Goal: Task Accomplishment & Management: Manage account settings

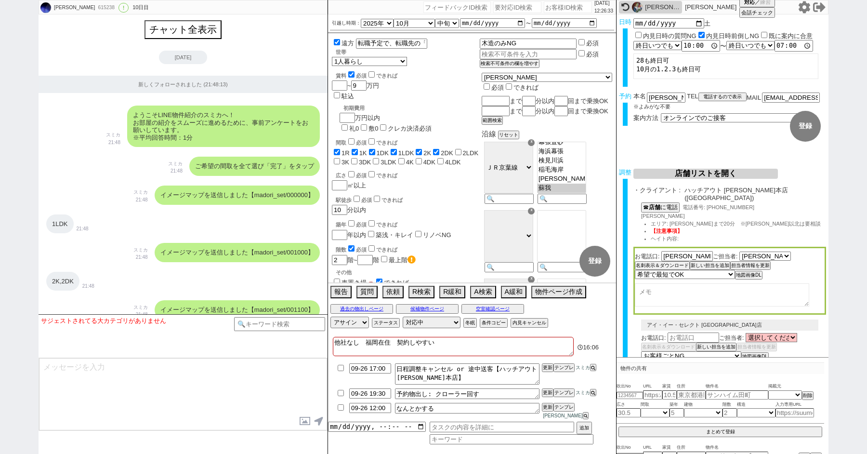
select select "2025"
select select "10"
select select "33"
select select "0"
select select "12"
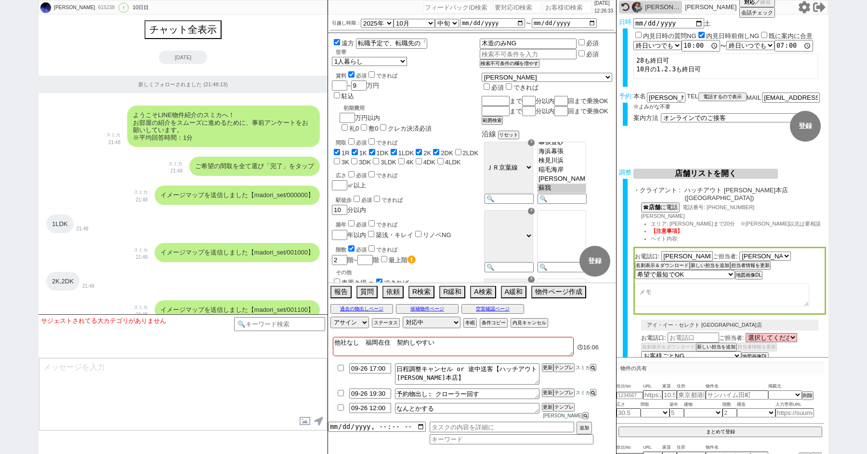
select select "444"
select select "6"
select select "4"
select select "2574"
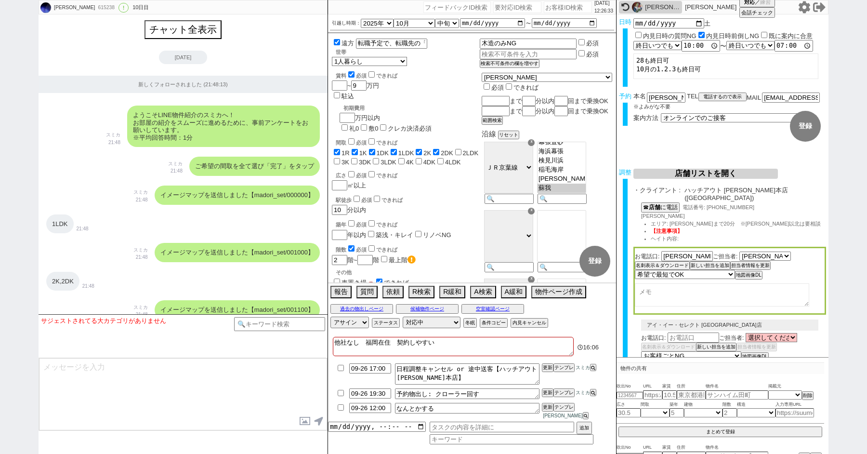
select select "5"
select select "9"
select select
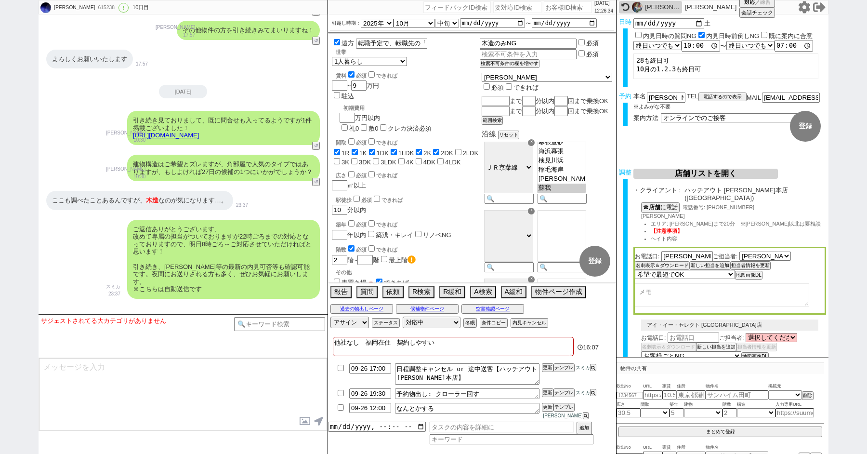
scroll to position [6105, 0]
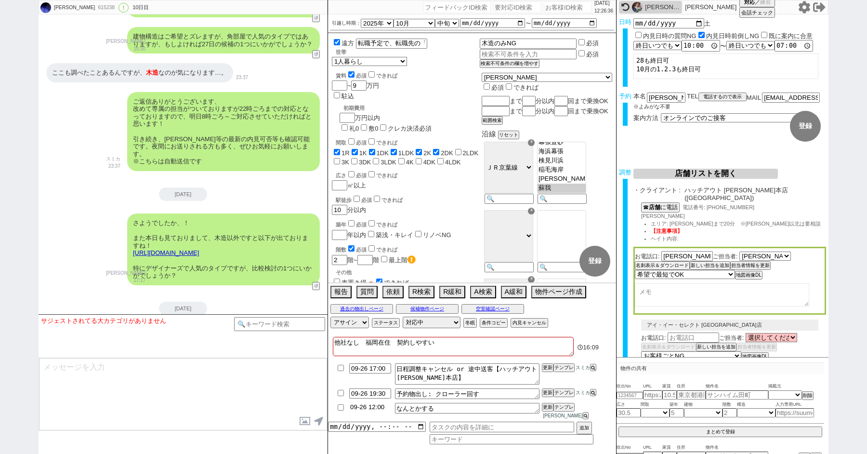
click at [378, 411] on input "09-26 12:00" at bounding box center [370, 407] width 42 height 8
type input "09-26 13:00"
click at [549, 411] on button "更新" at bounding box center [547, 407] width 10 height 7
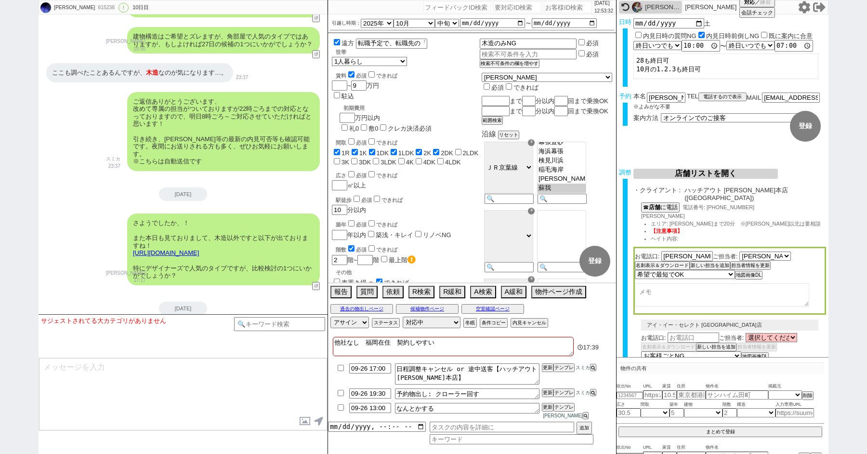
type input "09-27 19:30"
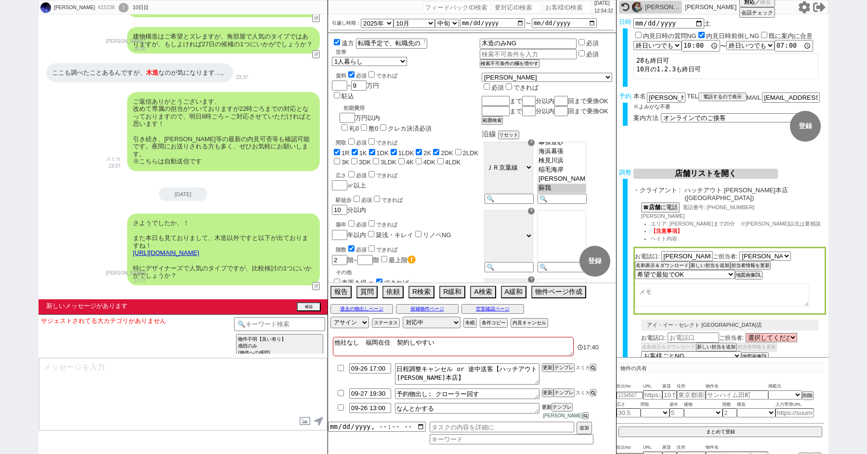
scroll to position [6149, 0]
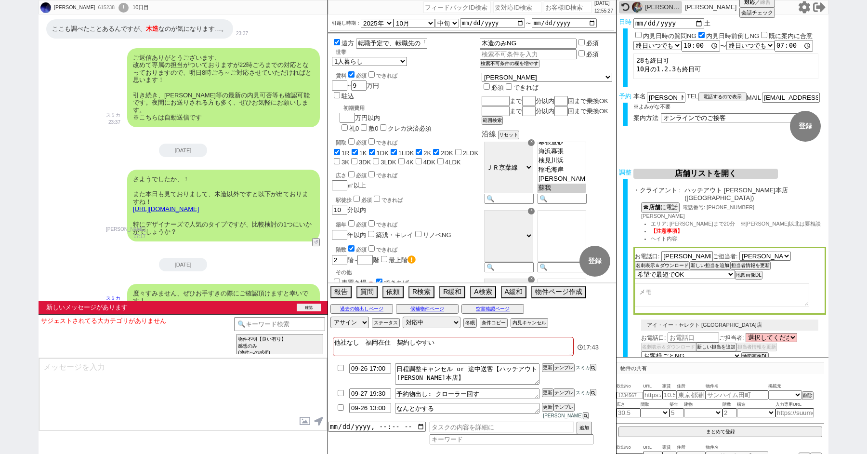
click at [303, 306] on button "確認" at bounding box center [309, 308] width 24 height 8
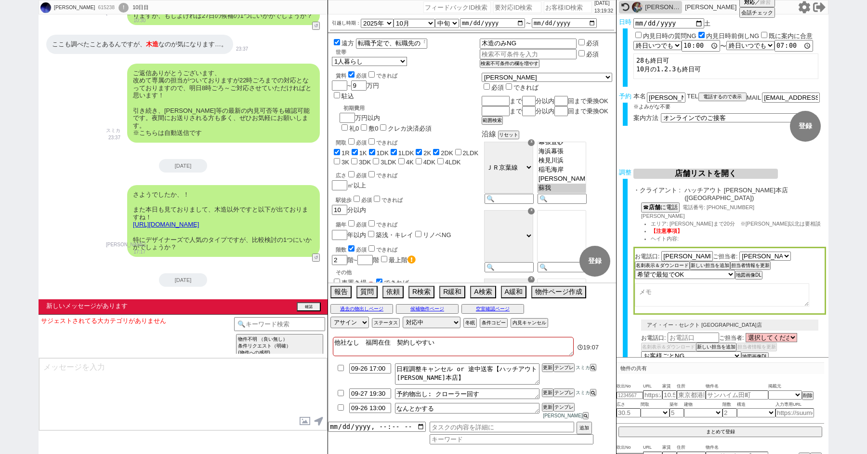
select select
type textarea "@@【@@メッセージは打たず、以下やってください@@】@@ @@【@@タスク整理、追加、条件入力等のやるべきことはやりましたか？？全て終わったら自分に付いたア…"
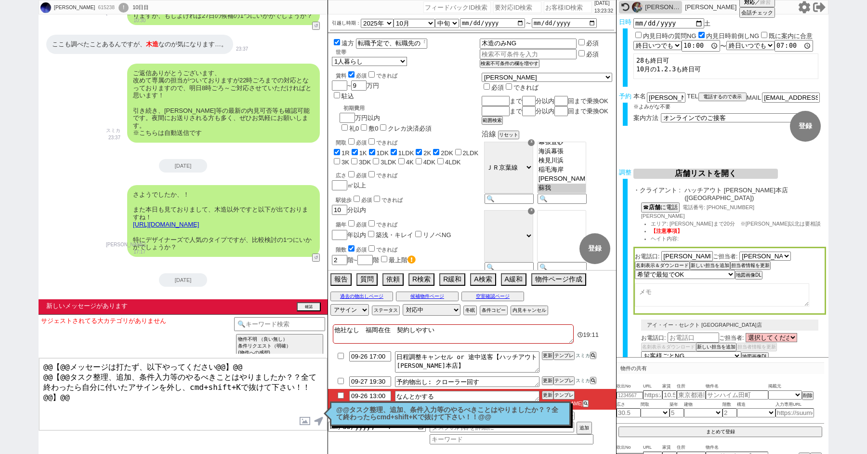
type input "09-26 16:00"
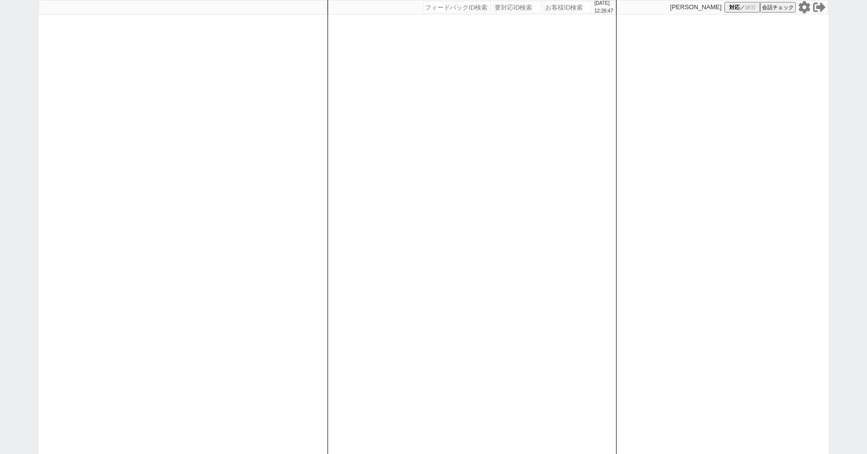
click at [806, 9] on icon at bounding box center [805, 7] width 12 height 12
click at [560, 5] on input "number" at bounding box center [568, 7] width 48 height 12
type input "41953"
select select "2"
select select
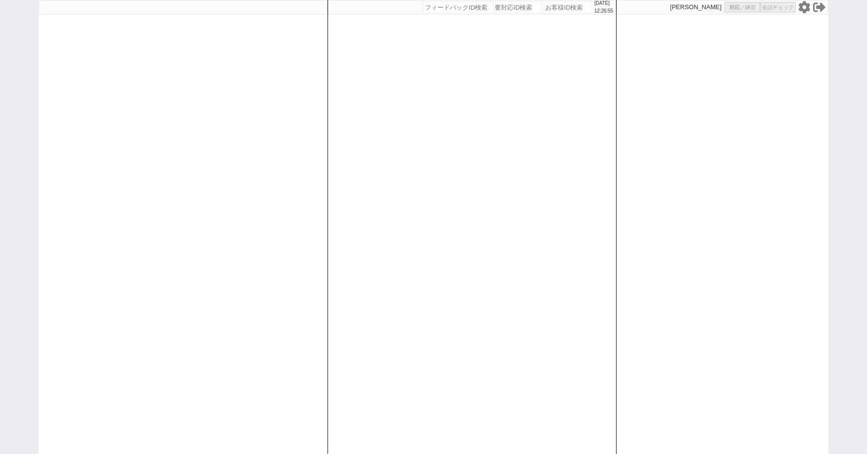
select select "8"
select select "3"
select select "8"
select select "10"
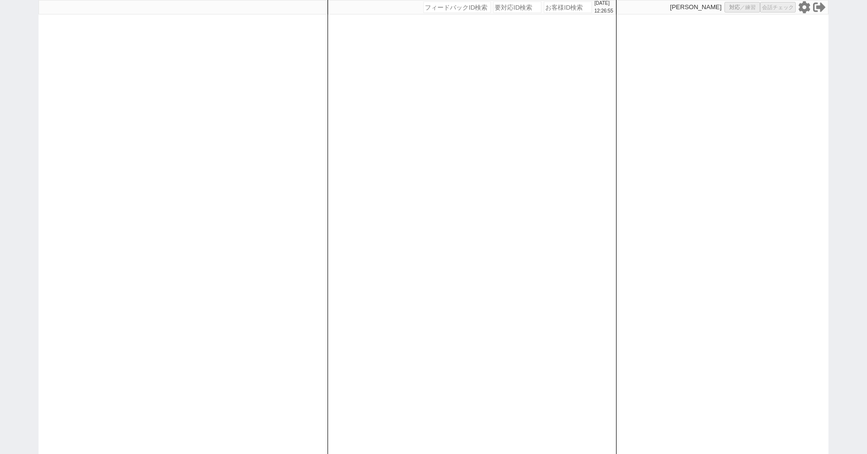
select select "8"
select select "10"
select select "8"
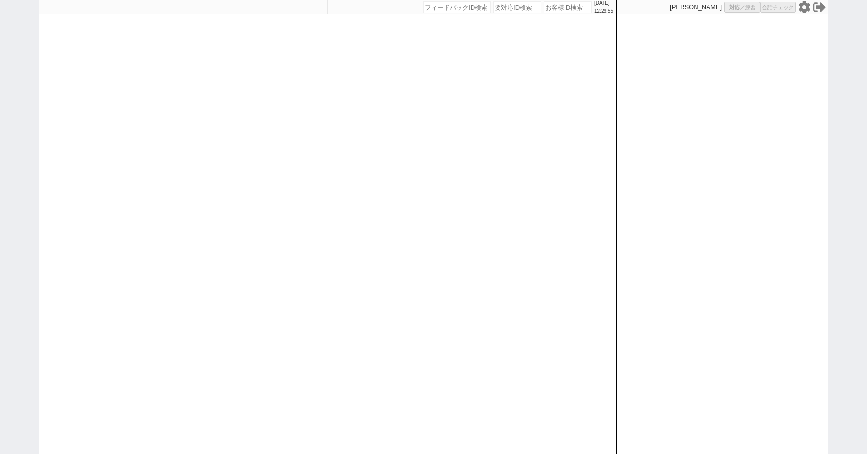
select select "8"
select select "10"
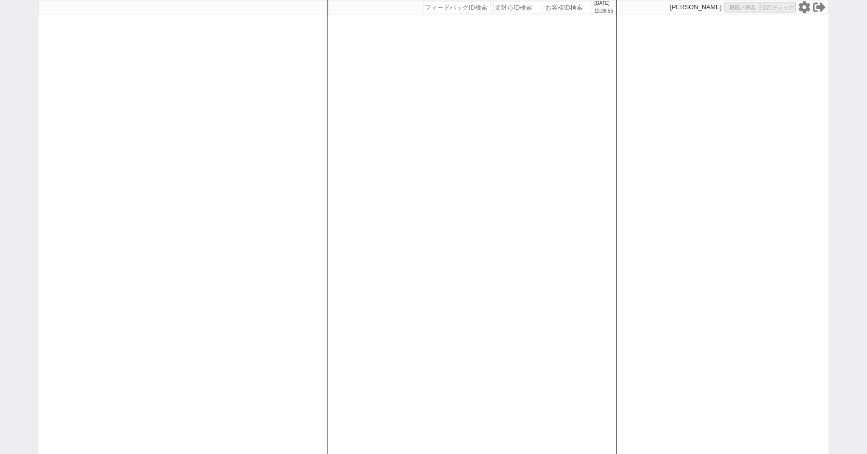
select select "8"
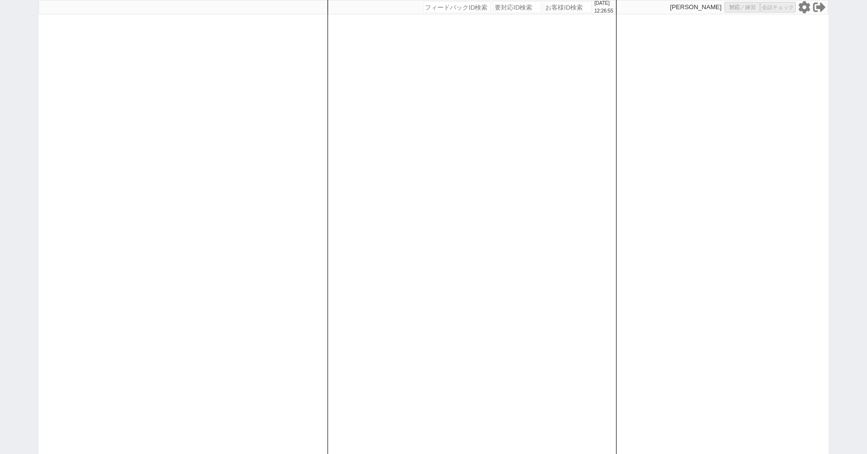
select select "8"
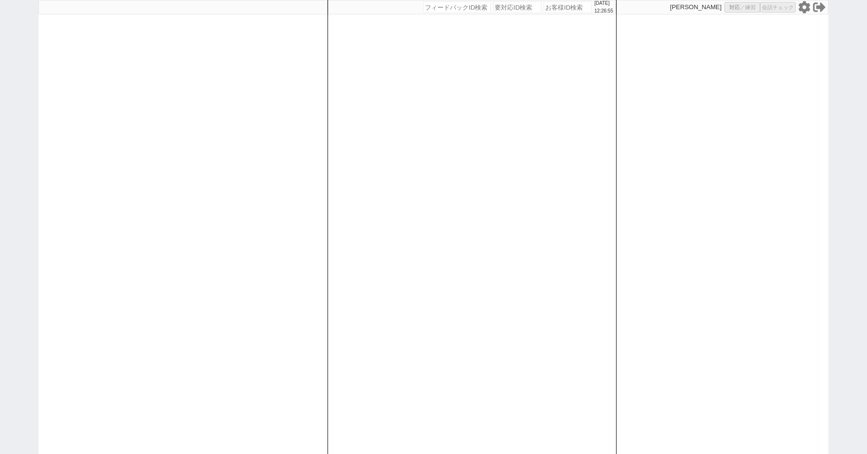
select select "8"
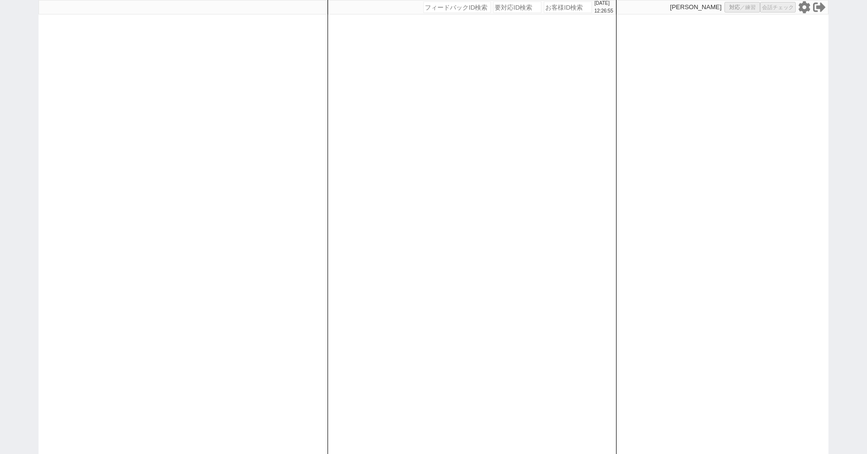
select select "8"
select select "10"
select select "8"
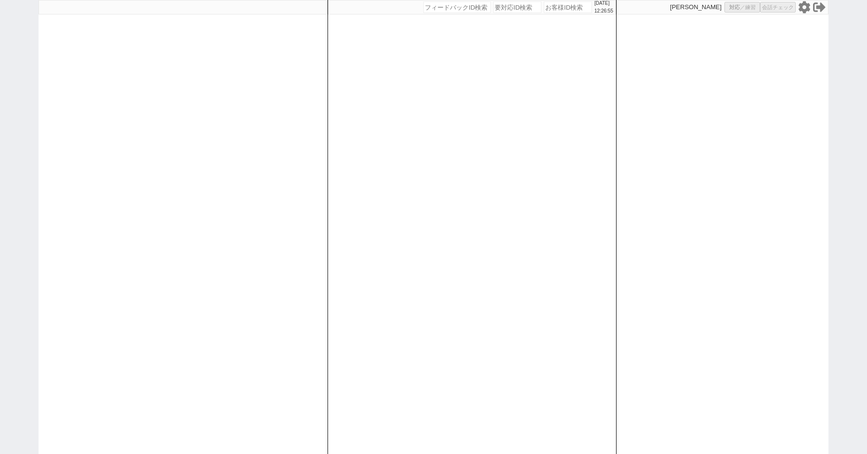
select select "8"
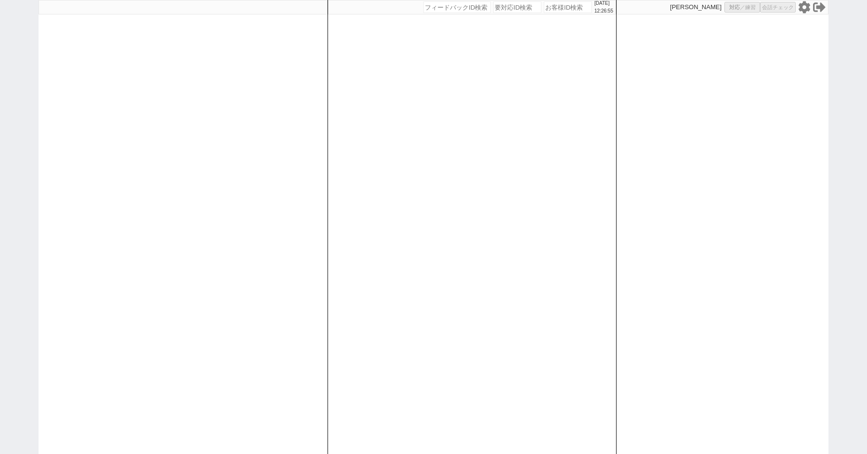
select select "8"
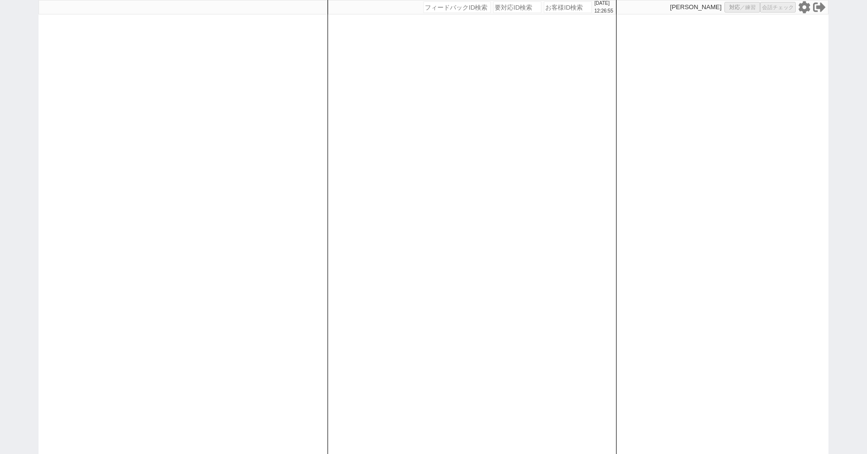
select select "8"
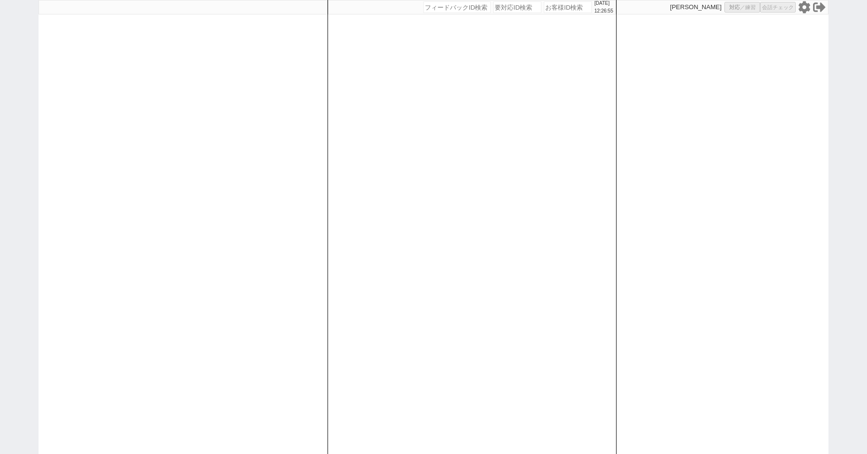
select select "8"
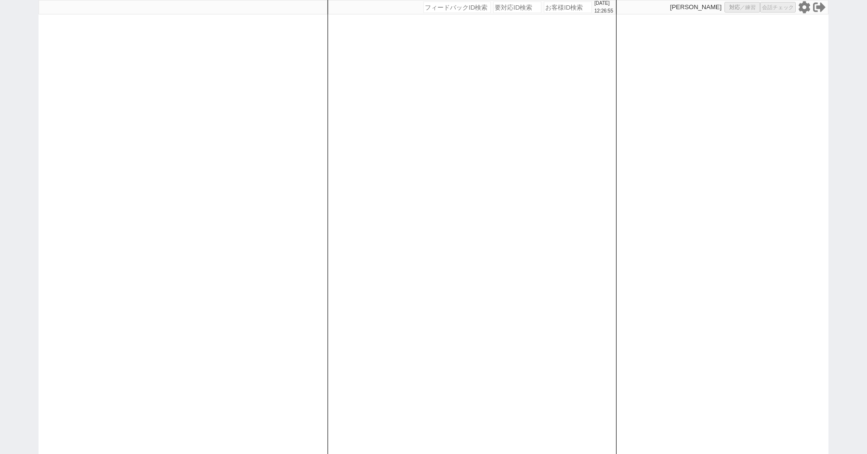
select select "8"
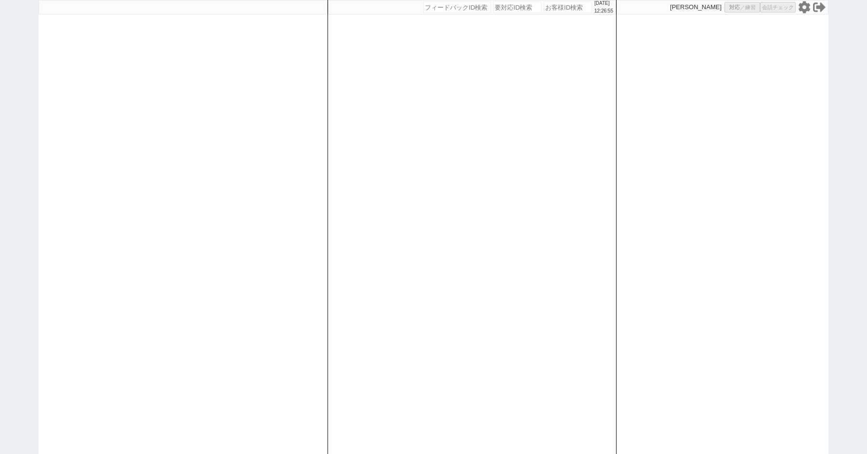
select select "8"
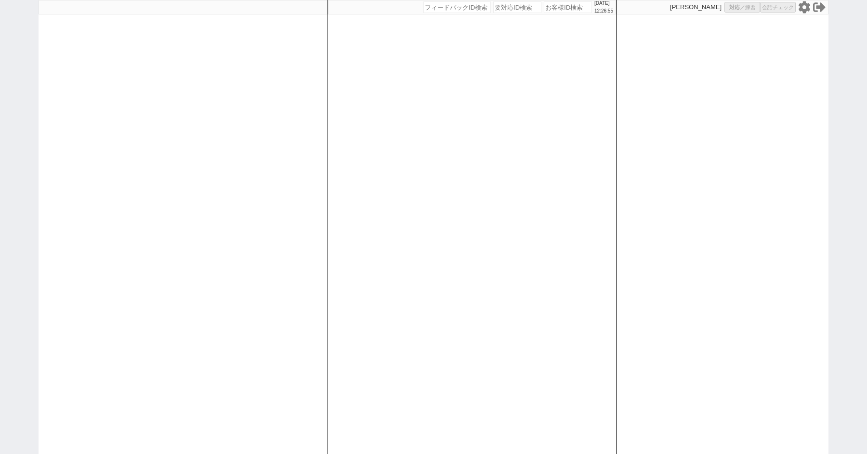
select select "10"
select select "3"
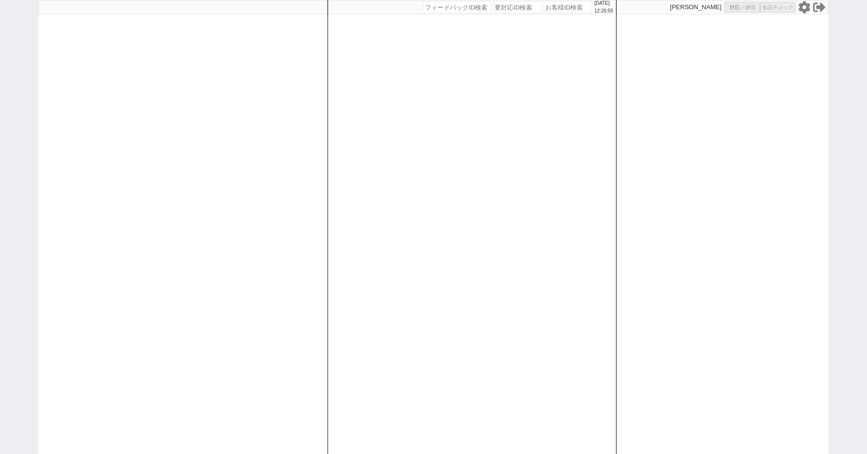
select select "3"
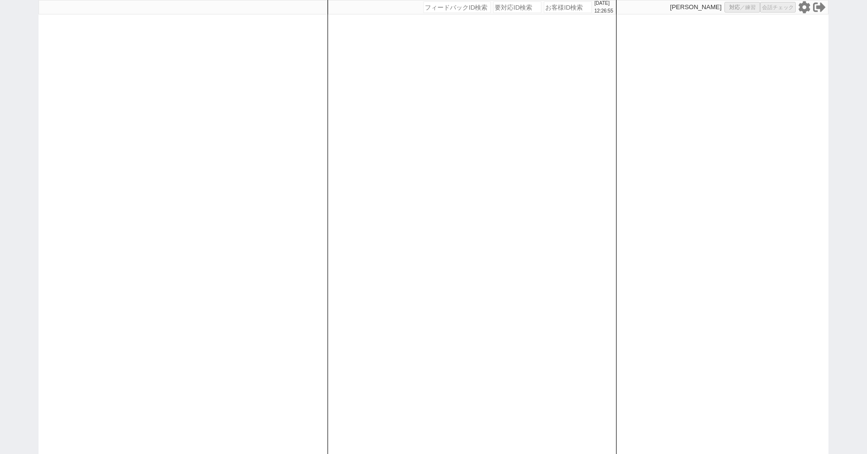
select select
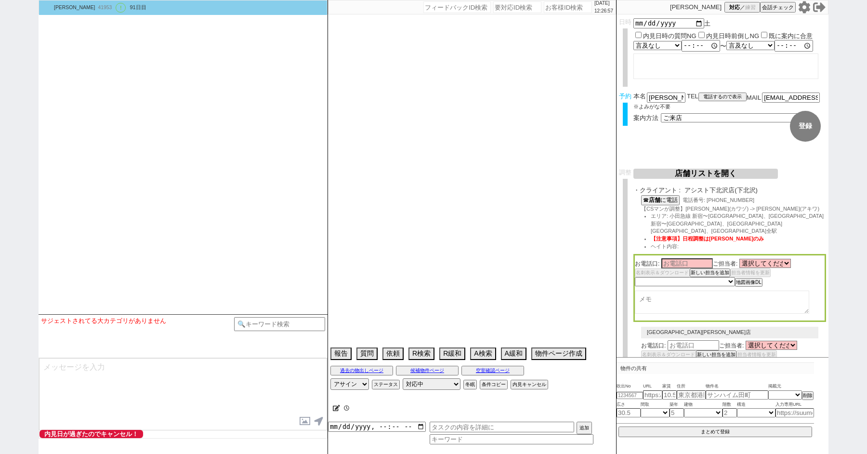
select select "2617"
select select "2363"
type textarea "ここにたどり着いた人は青木までお知らせください。 お客様の特定用に伝えているカスタマーIDとなってます。"
select select "2025"
select select "9"
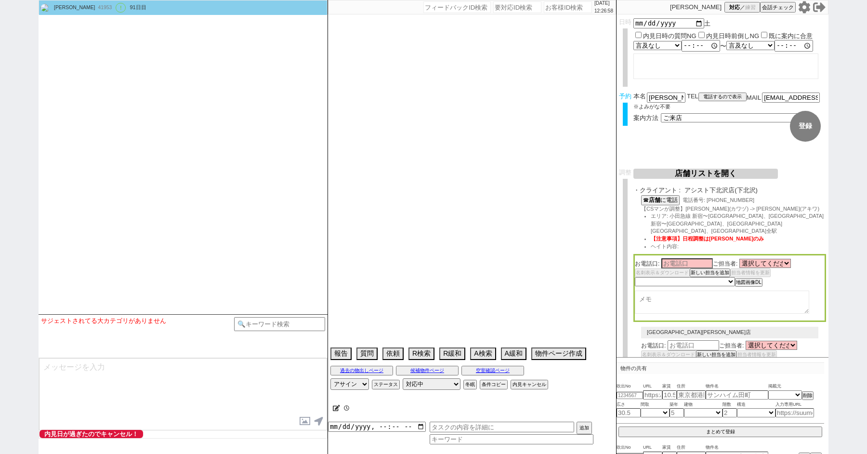
select select "36"
select select "0"
select select "21"
select select "33"
select select "961"
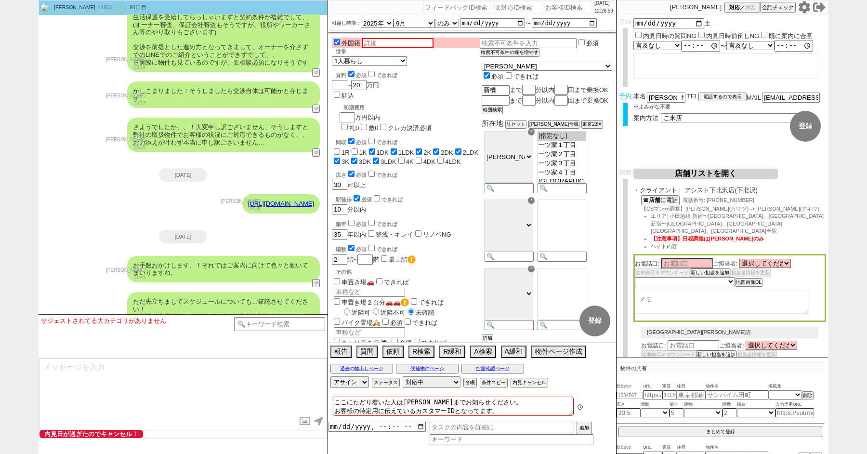
scroll to position [85, 0]
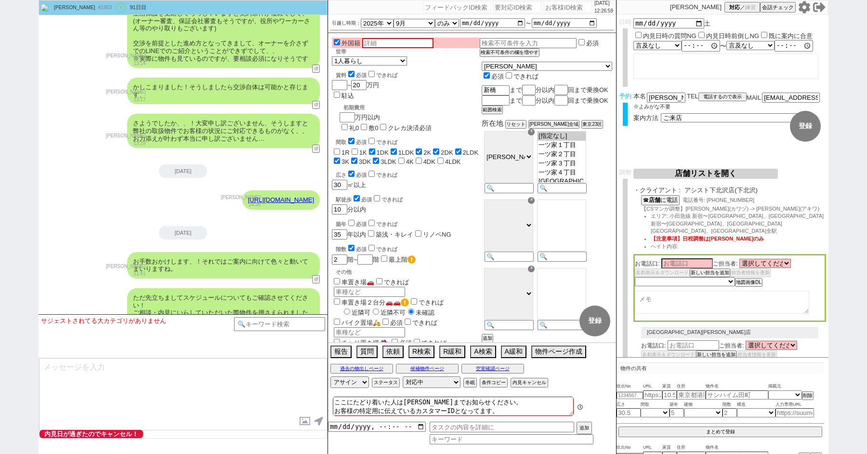
click at [708, 173] on button "店舗リストを開く" at bounding box center [706, 174] width 145 height 10
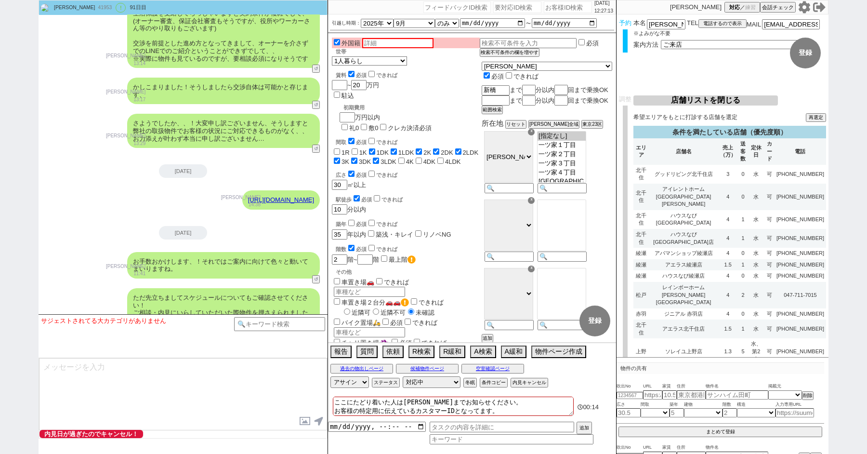
scroll to position [82, 0]
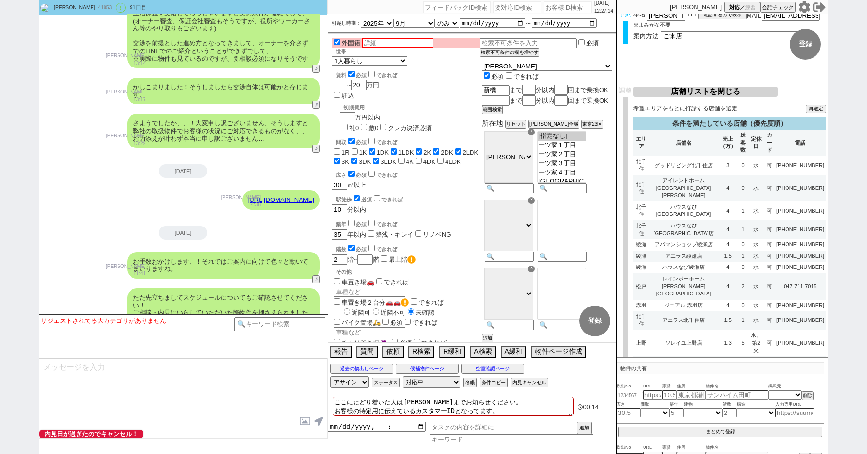
click at [480, 194] on div "駅徒歩 必須 できれば" at bounding box center [408, 199] width 144 height 10
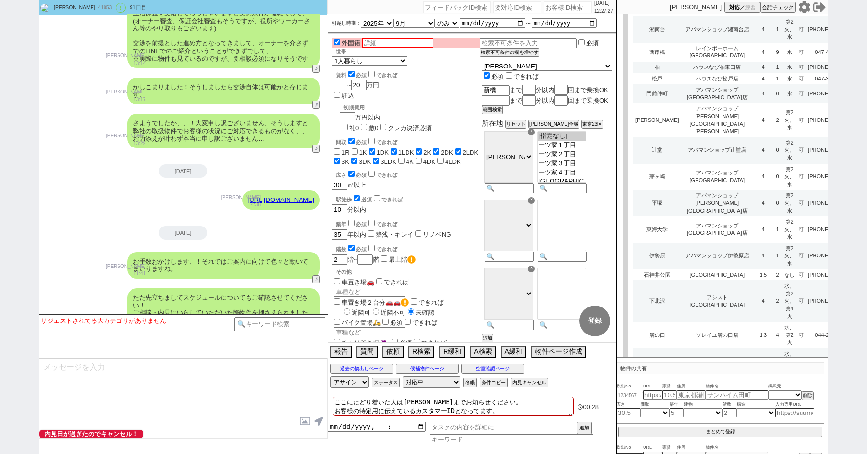
scroll to position [3187, 0]
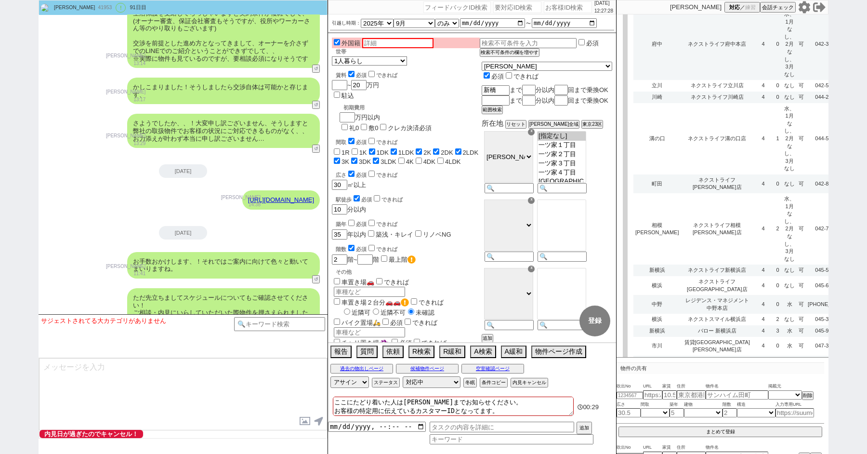
click at [681, 439] on td "レントハウス 千歳烏山店" at bounding box center [717, 459] width 73 height 41
select select "3"
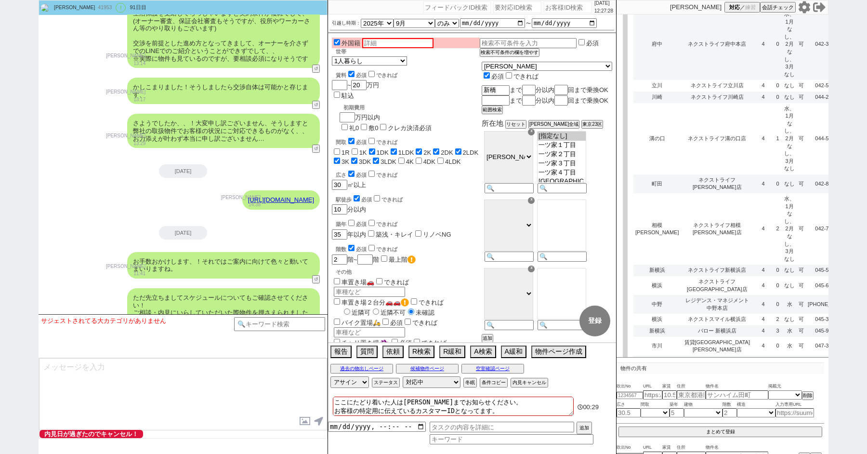
select select "3"
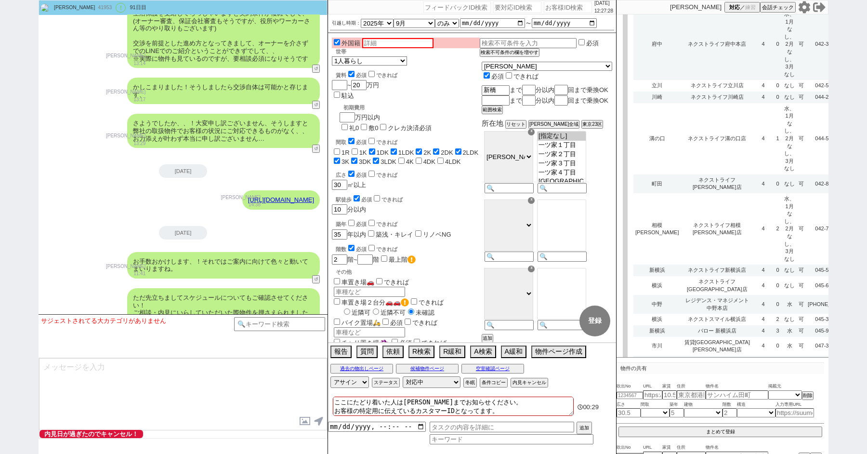
select select "10"
select select "8"
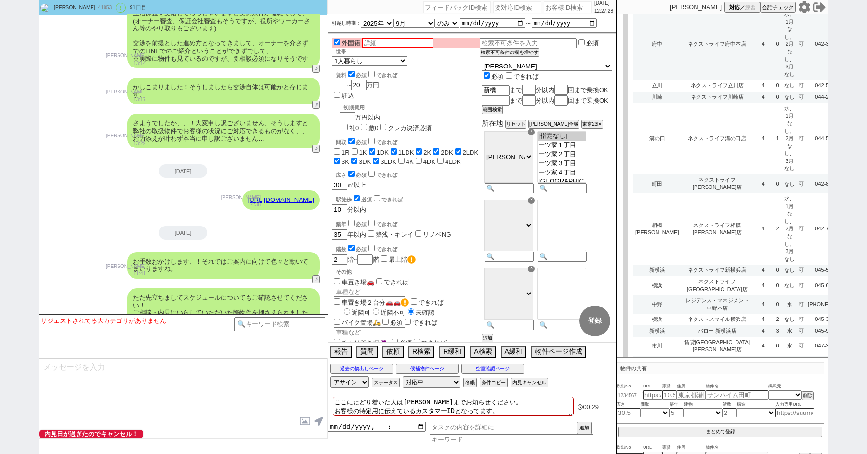
select select "8"
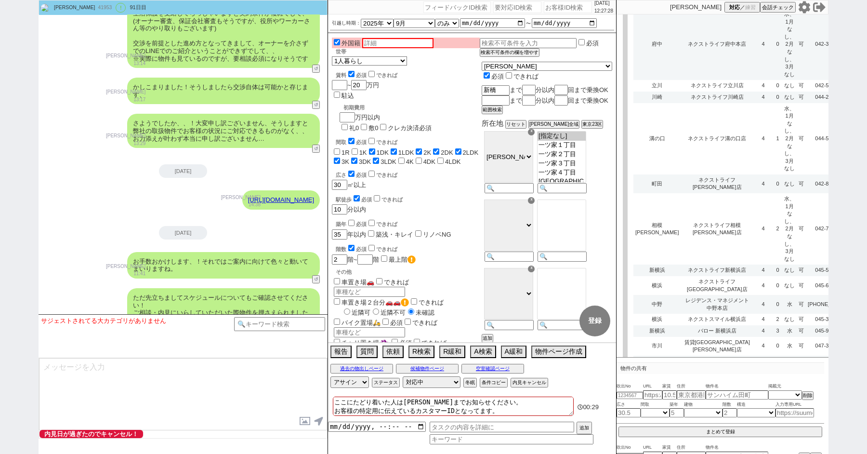
select select "8"
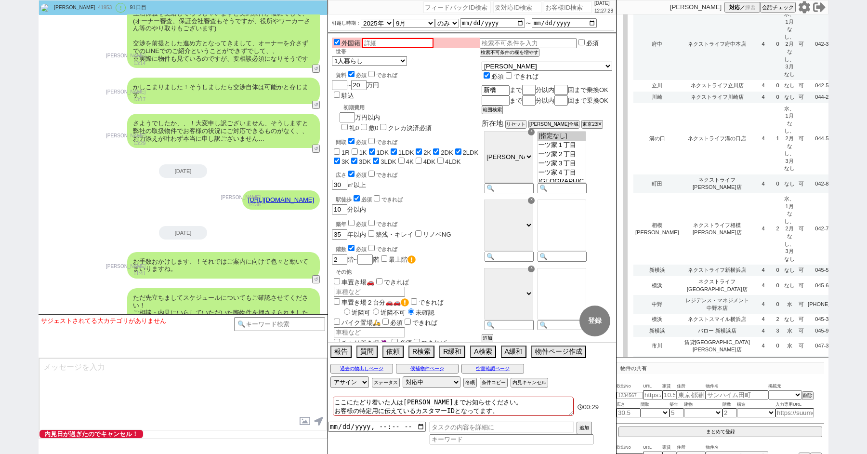
select select "8"
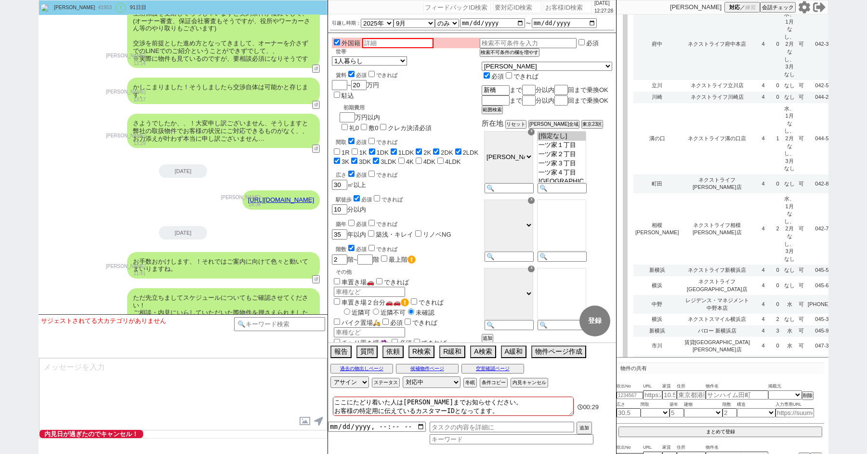
select select "8"
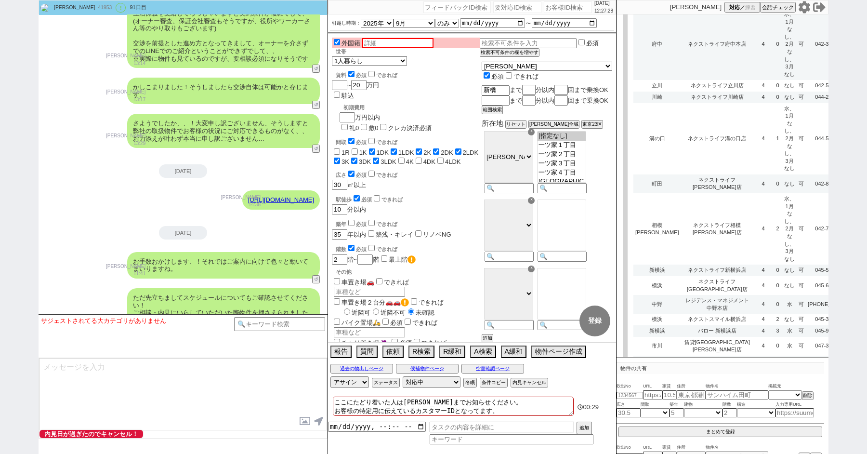
select select "8"
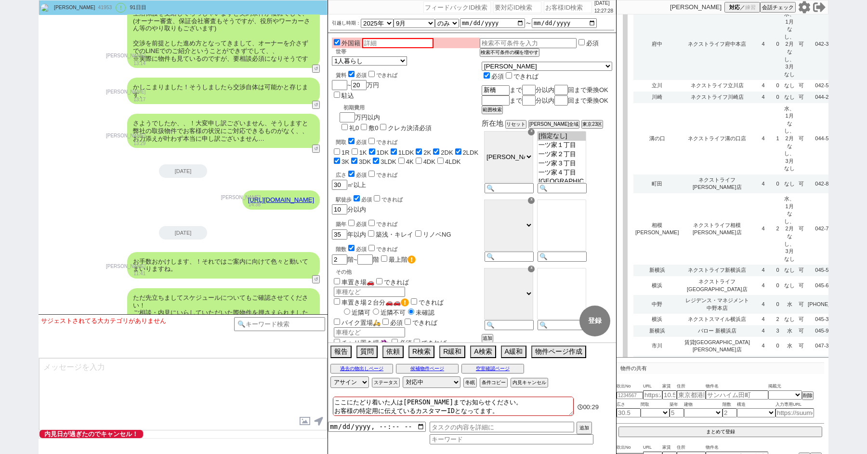
select select "8"
select select "10"
select select "8"
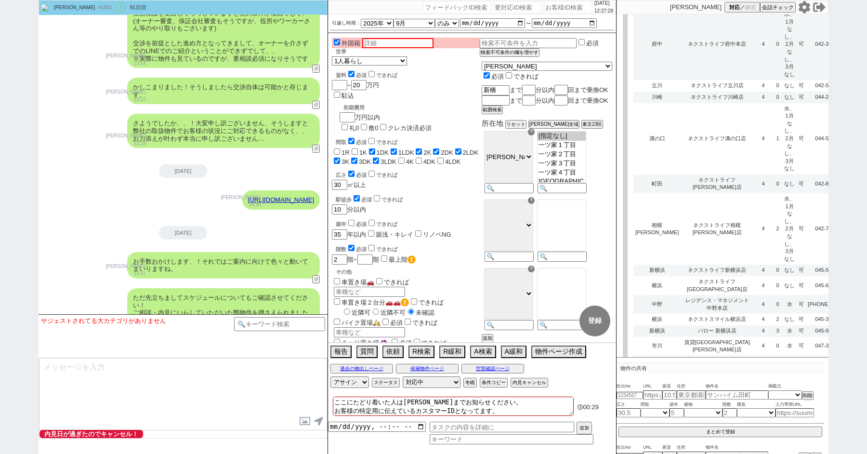
select select "8"
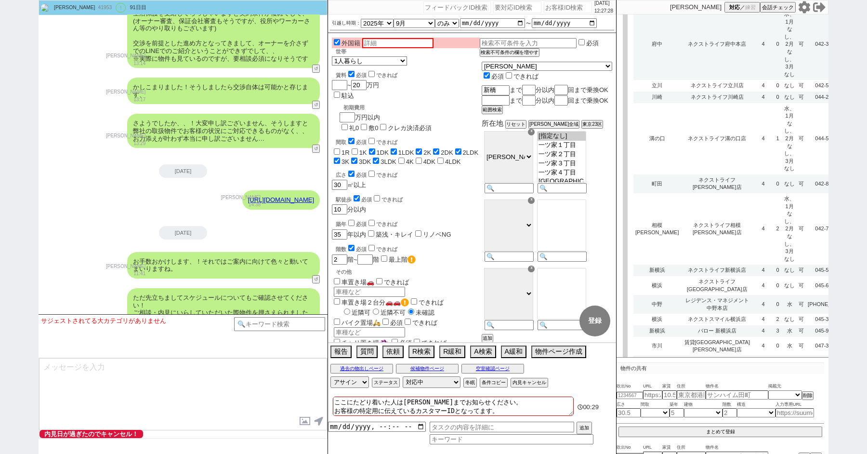
select select "8"
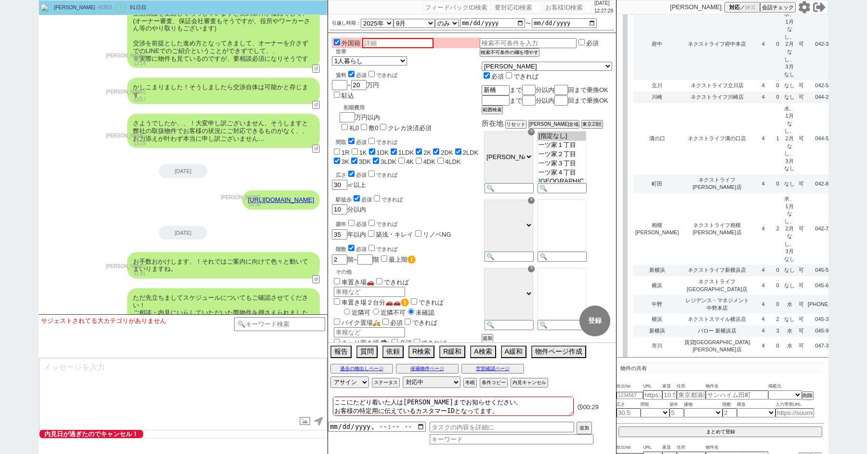
select select "8"
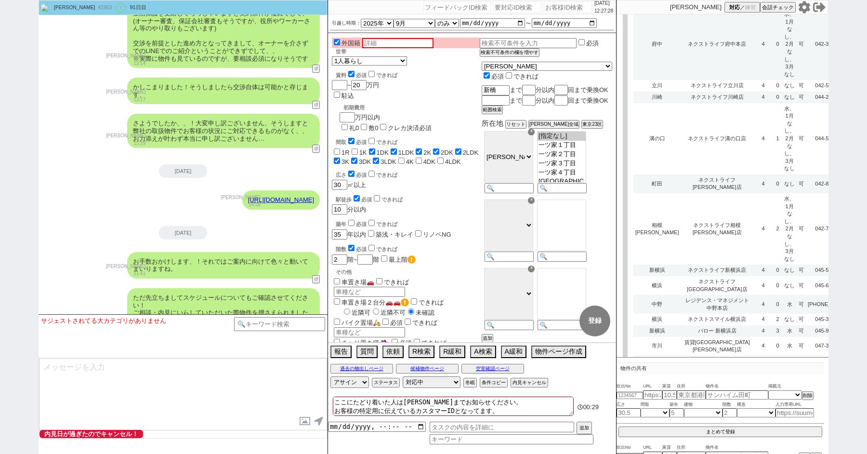
select select "10"
select select "8"
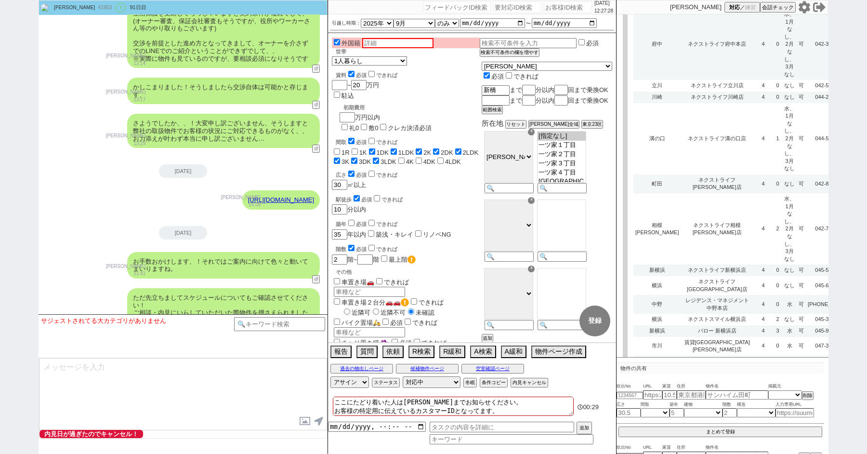
select select "8"
select select "10"
select select "8"
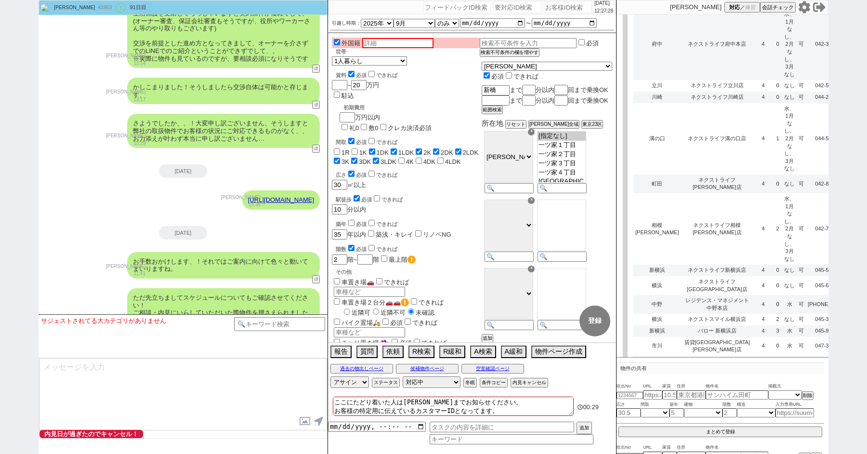
select select "10"
select select "8"
select select "3"
select select "8"
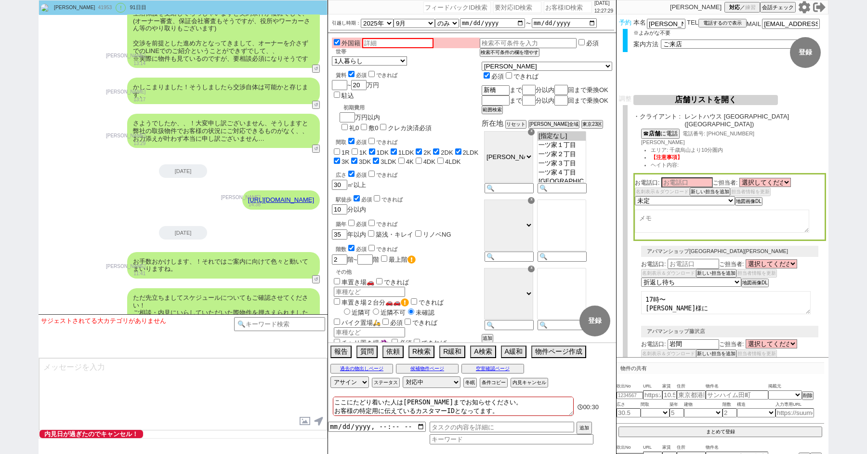
scroll to position [0, 0]
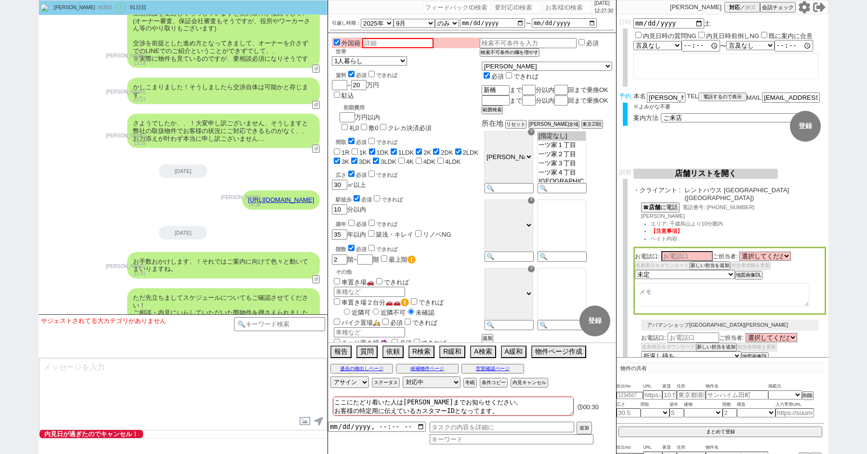
select select "2363"
select select "2617"
click at [714, 236] on li "ヘイト内容:" at bounding box center [738, 239] width 175 height 8
click at [662, 204] on button "☎ 店舗 に電話" at bounding box center [659, 206] width 37 height 8
click at [666, 173] on button "店舗リストを開く" at bounding box center [706, 174] width 145 height 10
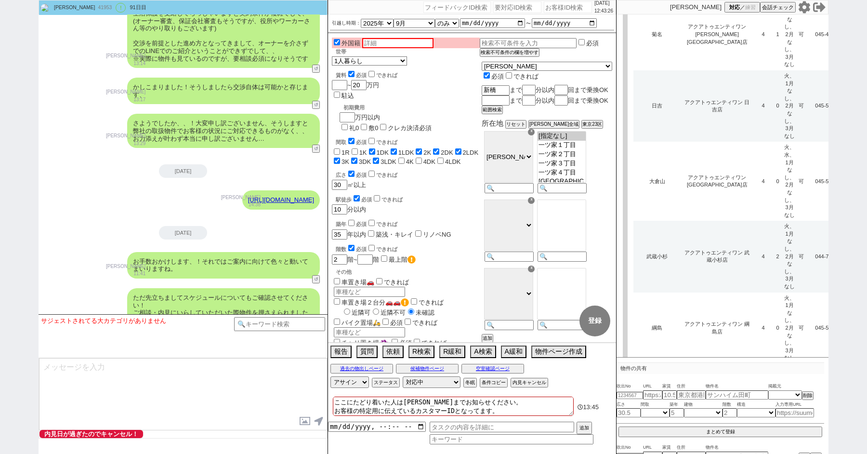
scroll to position [3187, 0]
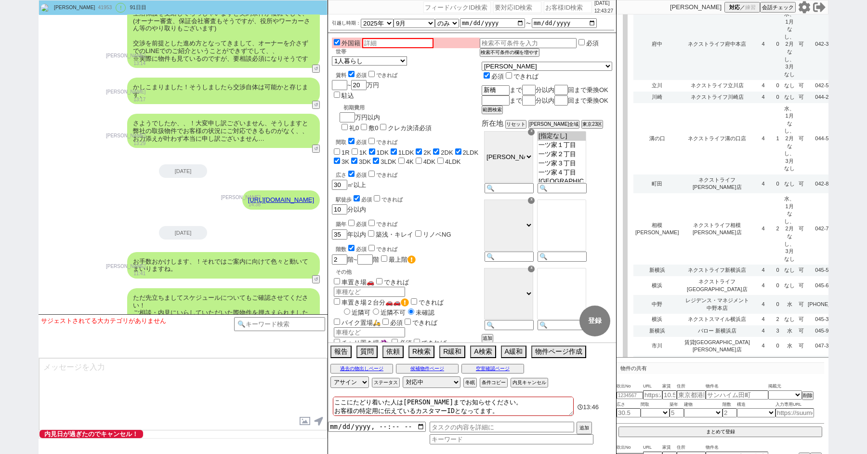
click at [754, 397] on td "4" at bounding box center [764, 417] width 20 height 41
select select "3"
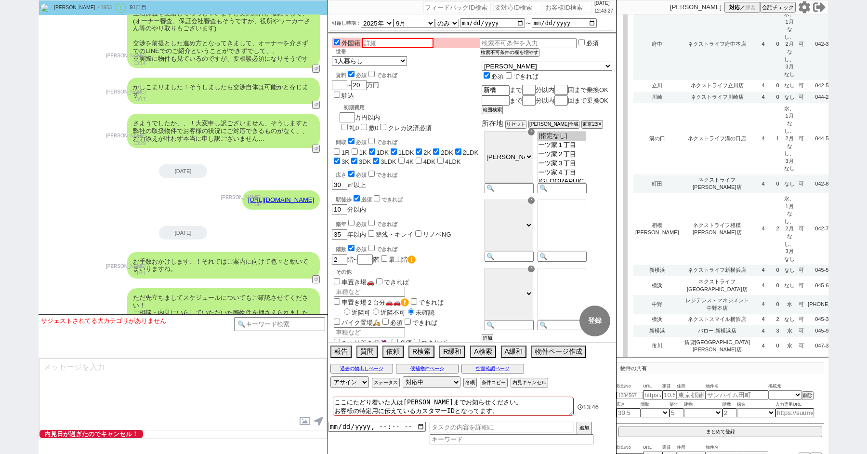
select select "3"
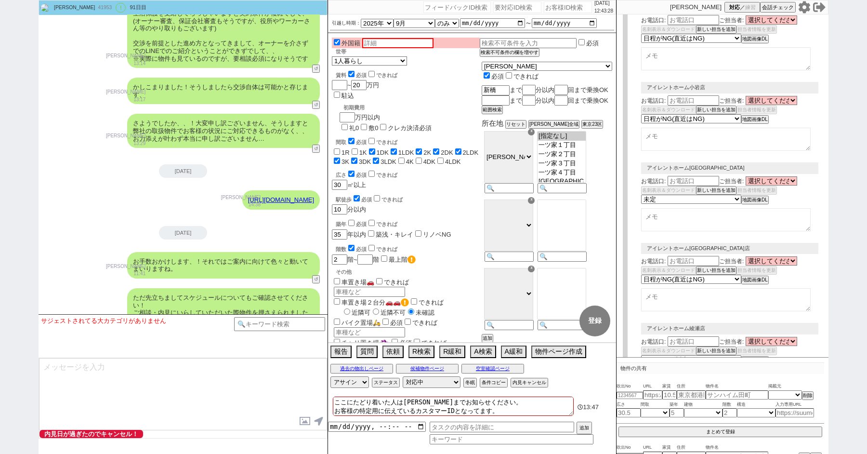
scroll to position [1747, 0]
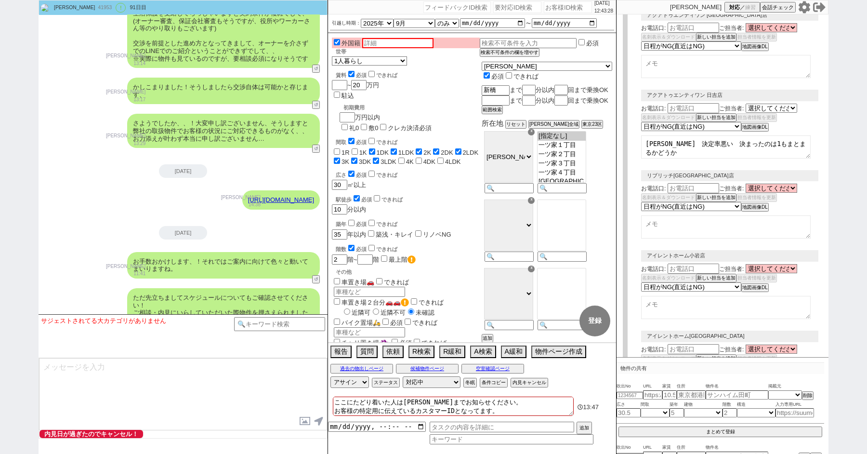
select select "2363"
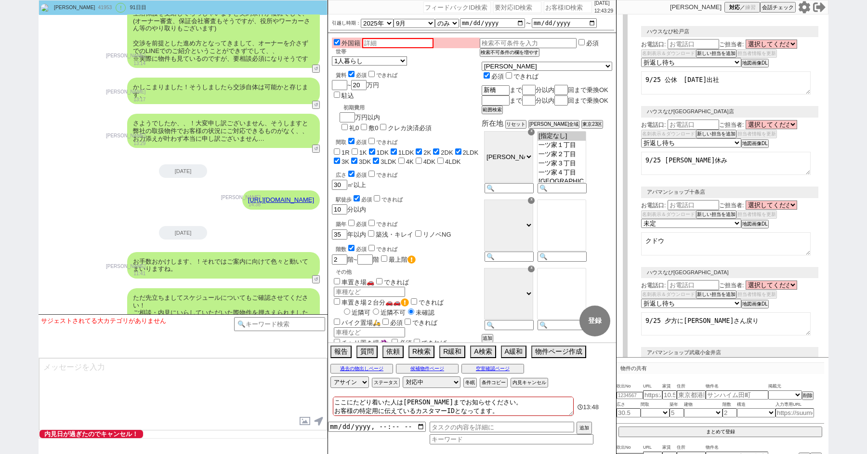
scroll to position [0, 0]
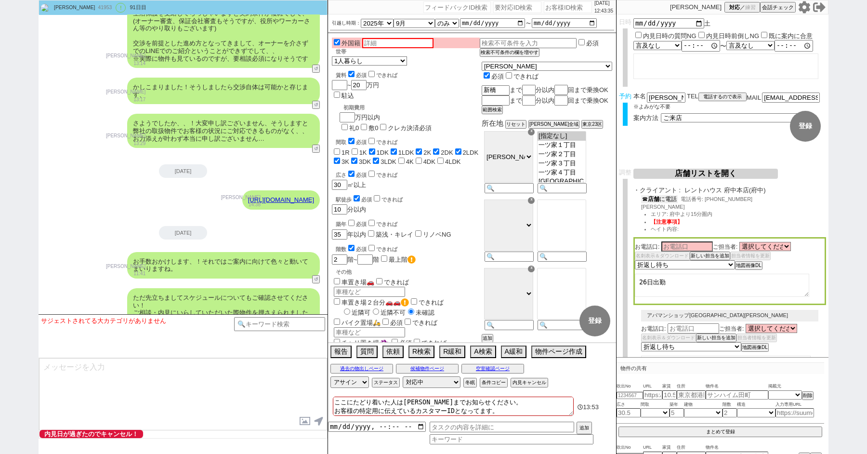
click at [658, 199] on b "店舗" at bounding box center [654, 199] width 12 height 7
click at [145, 395] on textarea at bounding box center [183, 394] width 288 height 72
click at [137, 384] on textarea at bounding box center [183, 394] width 288 height 72
click at [104, 399] on textarea at bounding box center [183, 394] width 288 height 72
type textarea "う"
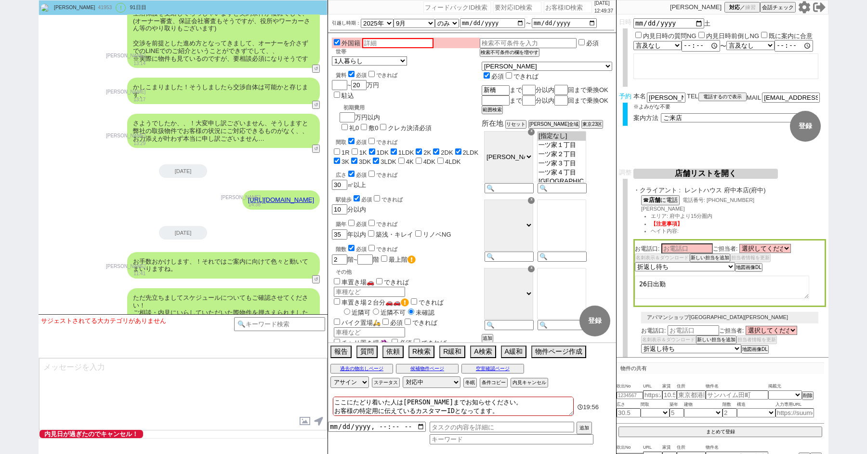
click at [78, 375] on textarea at bounding box center [183, 394] width 288 height 72
click at [117, 403] on textarea "反響を返すシステムが変わった いい生活営業支援 CRM" at bounding box center [183, 394] width 288 height 72
click at [89, 395] on textarea "反響を返すシステムが変わった いい生活営業支援 CRM この人からメッセージきました、という内容をスミカ側で取れているか？" at bounding box center [183, 394] width 288 height 72
click at [72, 413] on textarea "反響を返すシステムが変わった いい生活営業支援 CRM この人からメッセージきました、という内容をスミカ側で取れているか？" at bounding box center [183, 394] width 288 height 72
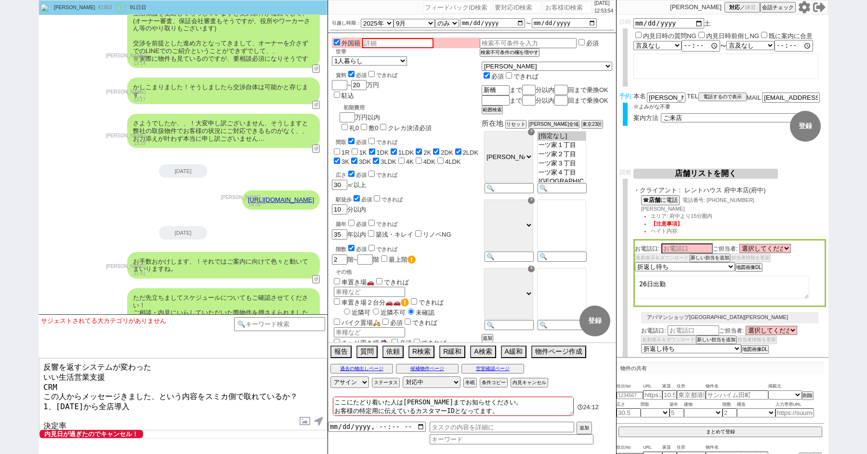
type textarea "反響を返すシステムが変わった いい生活営業支援 CRM この人からメッセージきました、という内容をスミカ側で取れているか？ 1、2ヶ月前から全店導入 決定率"
drag, startPoint x: 76, startPoint y: 420, endPoint x: 2, endPoint y: 279, distance: 159.9
click at [2, 279] on div "青木琢磨 41953 ! 0 91日目 冬眠中 自社客 スミカ スミカ_BPO チャット全表示 2019-05-12 新しくフォローされました (12:01:…" at bounding box center [433, 227] width 867 height 454
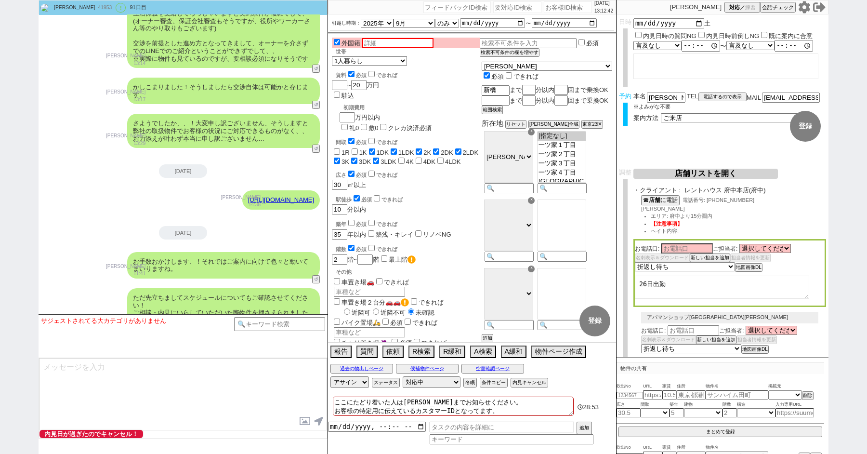
click at [0, 133] on div "青木琢磨 41953 ! 0 91日目 冬眠中 自社客 スミカ スミカ_BPO チャット全表示 2019-05-12 新しくフォローされました (12:01:…" at bounding box center [433, 227] width 867 height 454
paste input "502185"
type input "502185"
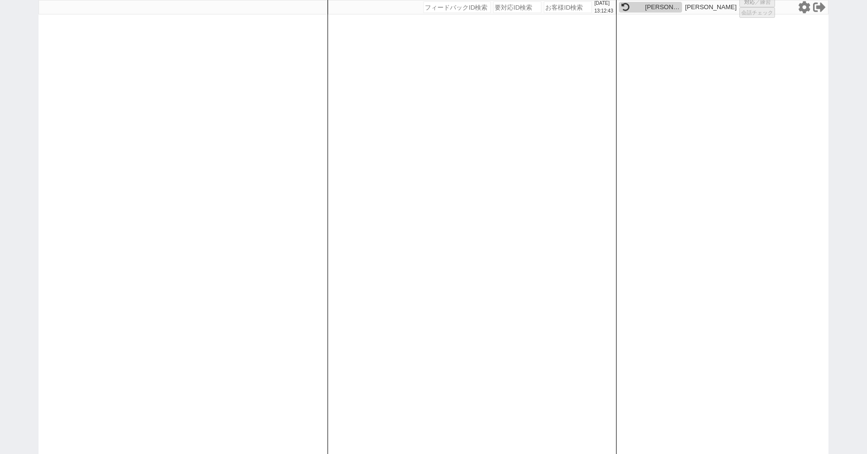
select select "1"
select select "2"
select select "9"
select select "8"
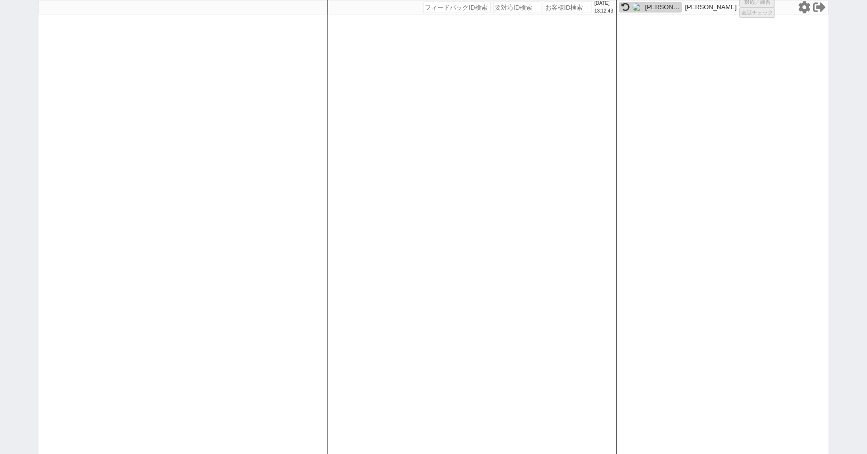
select select
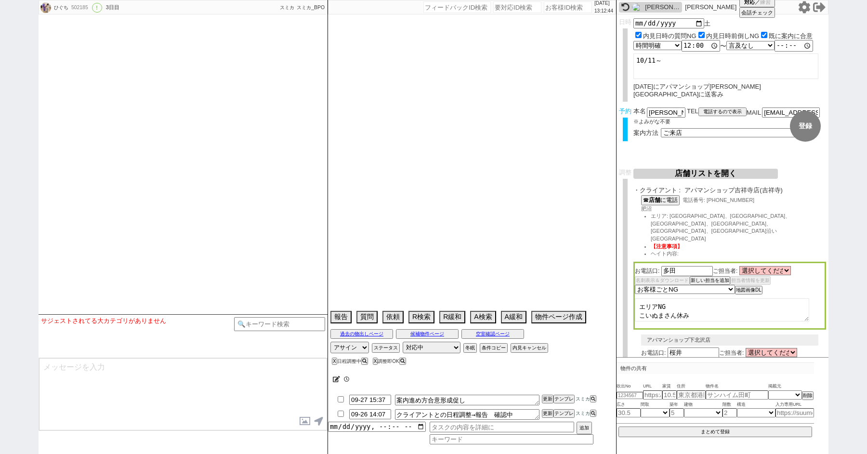
select select "2025"
select select "10"
select select "36"
select select "0"
select select "47"
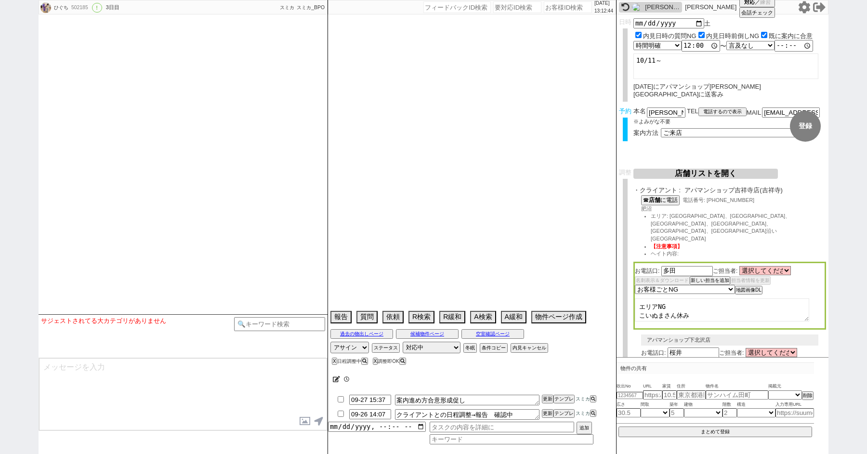
select select "44"
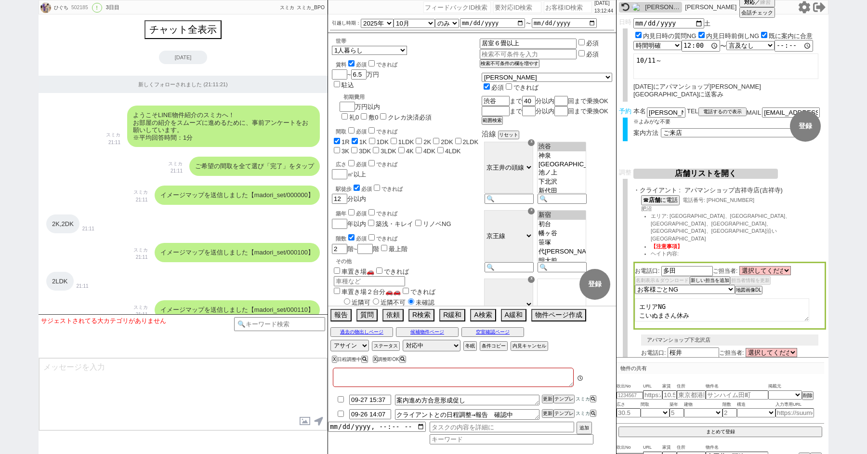
type textarea "2024/04/11にアパマンショップ渋谷道玄坂店に送客み まだ他社内見なし"
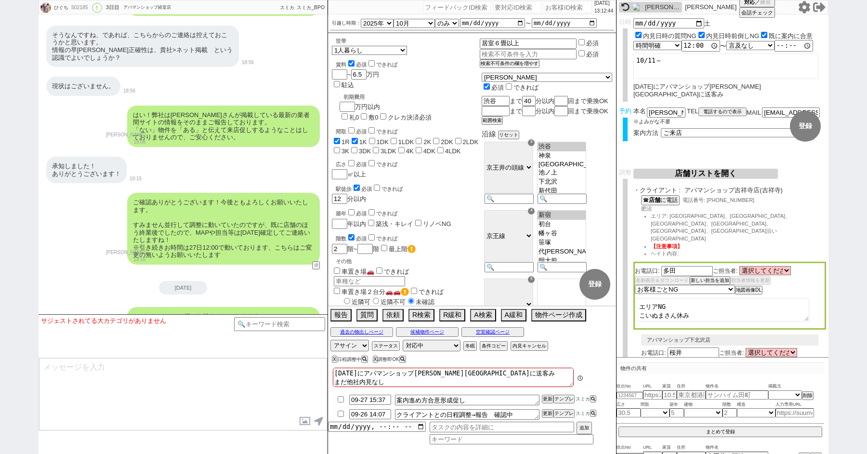
scroll to position [12287, 0]
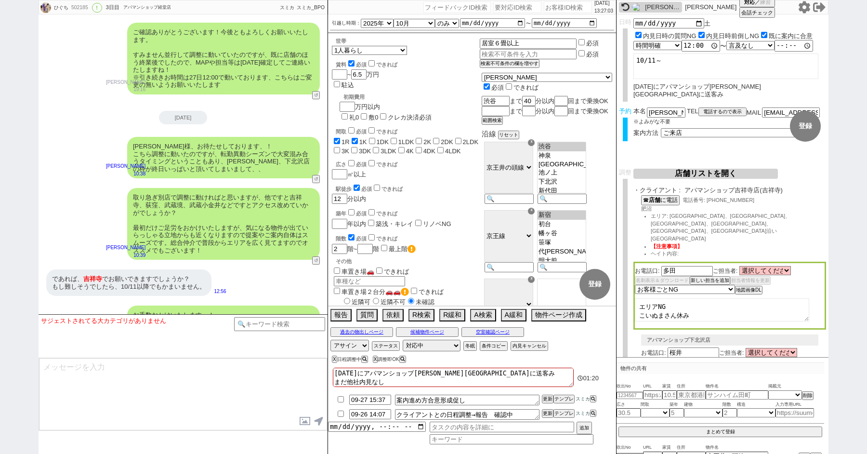
click at [9, 97] on div "ひぐち 502185 ! 0 3日目 アパマンショップ経堂店 冬眠中 自社客 スミカ スミカ_BPO チャット全表示 2024-03-31 新しくフォローされ…" at bounding box center [433, 227] width 867 height 454
paste input "502185"
type input "502185"
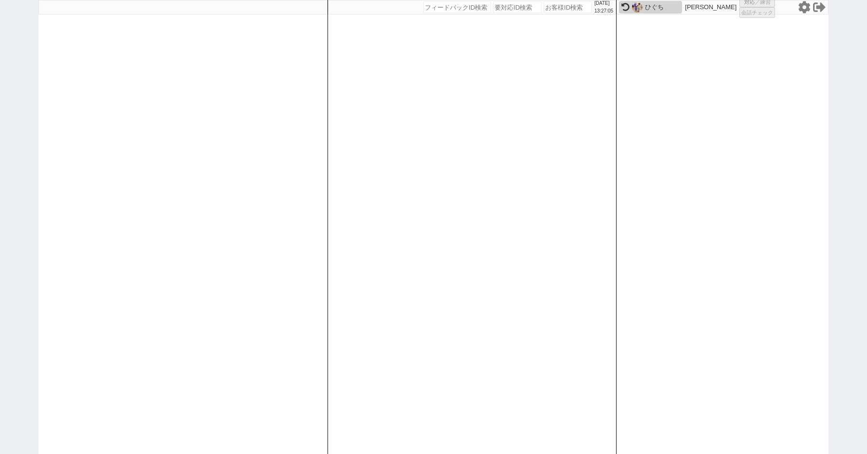
select select "1"
select select "2"
select select "9"
select select "8"
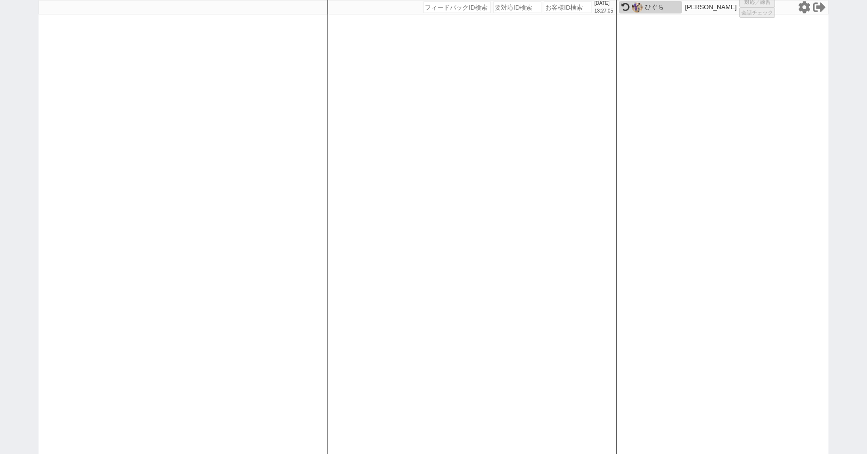
select select
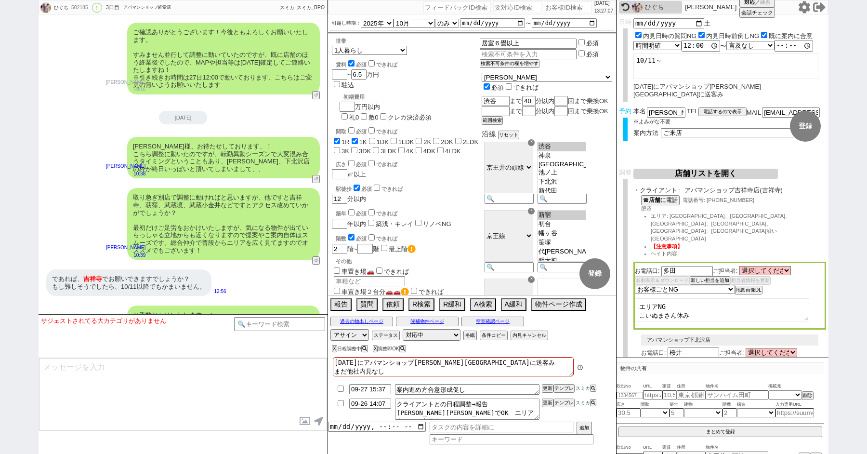
click at [683, 171] on button "店舗リストを開く" at bounding box center [706, 174] width 145 height 10
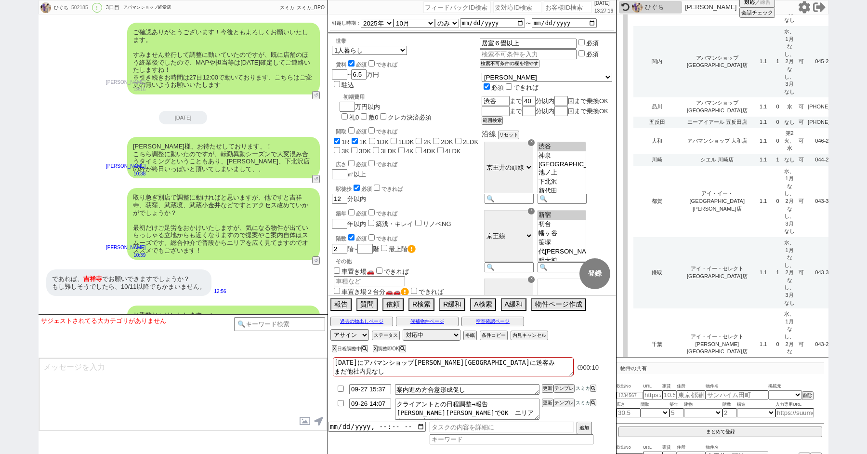
scroll to position [2992, 0]
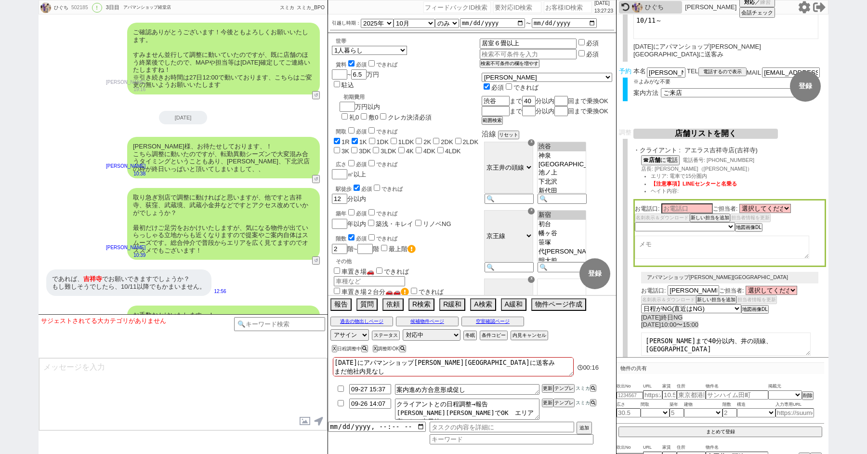
scroll to position [0, 0]
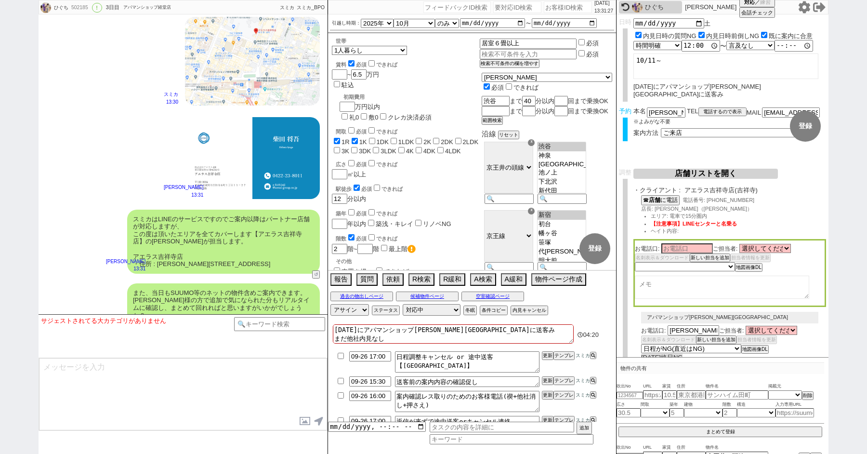
scroll to position [12739, 0]
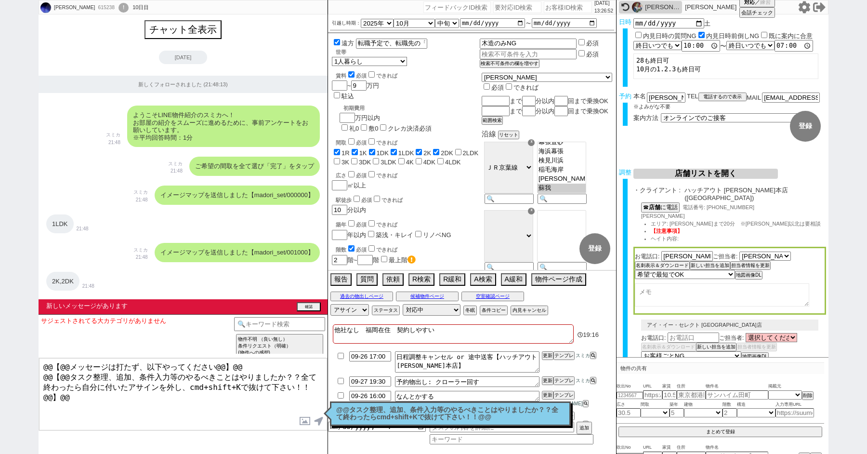
select select "2025"
select select "10"
select select "33"
select select "0"
select select "12"
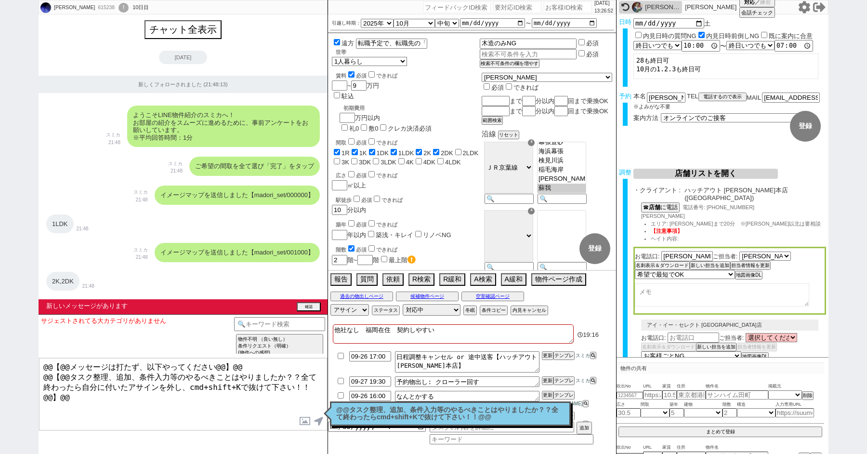
select select "444"
select select "6"
select select "4"
select select "2574"
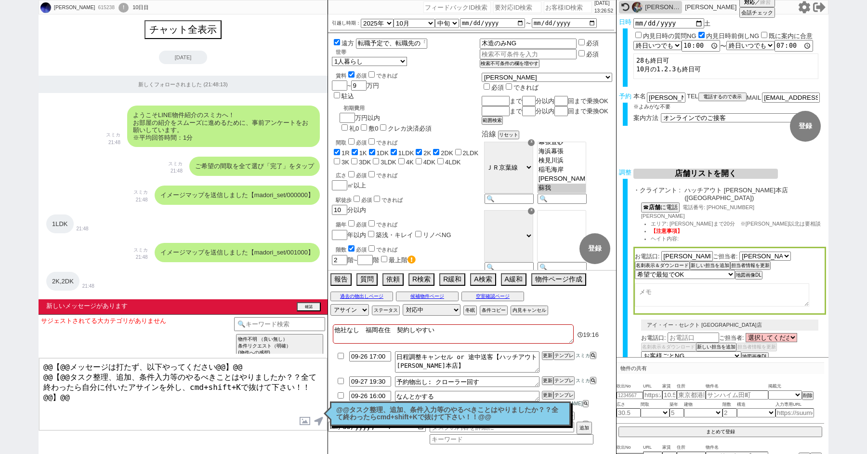
select select "5"
select select "9"
select select
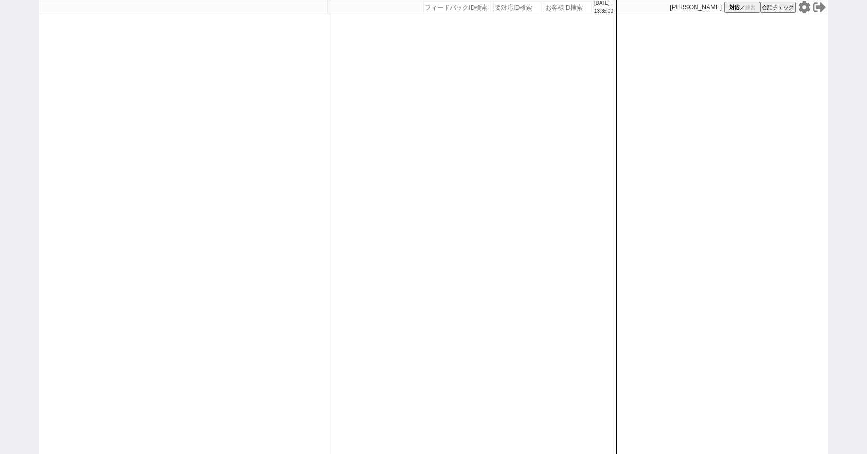
click at [34, 135] on div "2025/09/26 13:35:00 候補物件を追加してしてください 紹介した物件一覧 他社物件を追加する 空室確認ページに追加・削除 紹介した物件一覧 他…" at bounding box center [433, 227] width 867 height 454
